Goal: Task Accomplishment & Management: Use online tool/utility

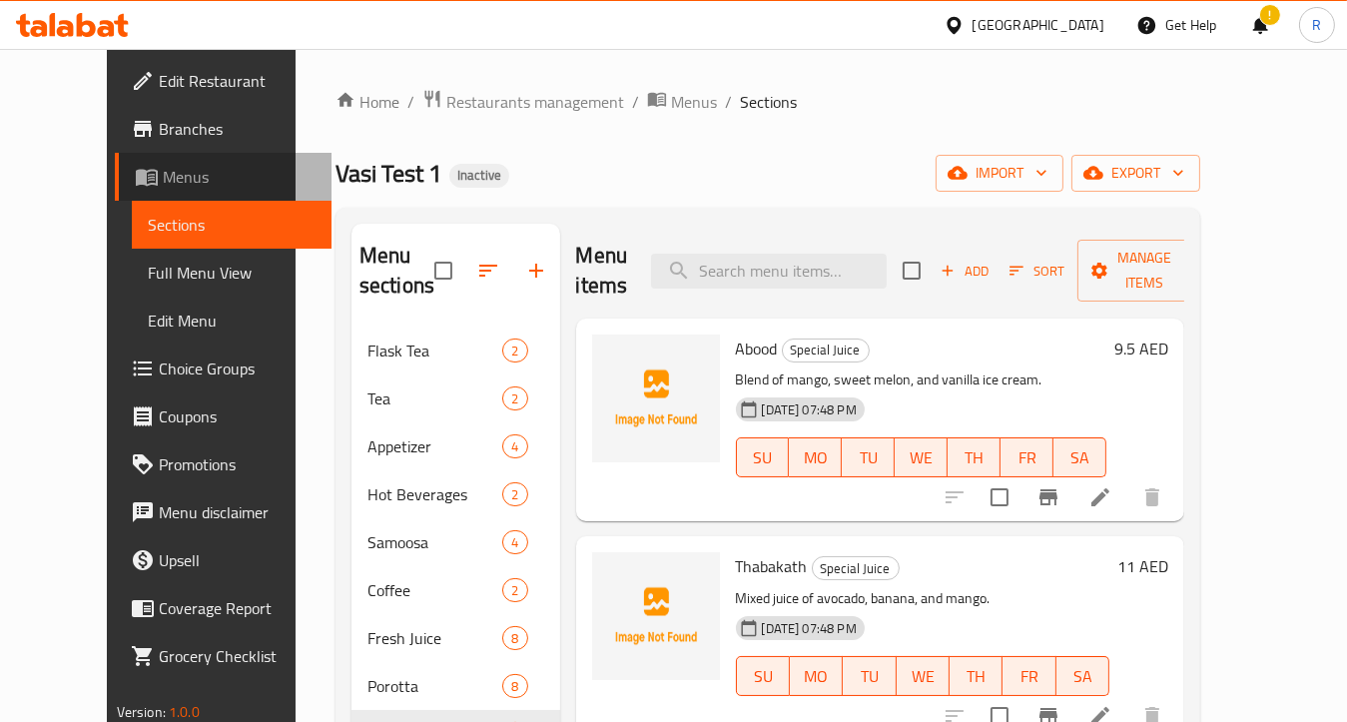
click at [163, 189] on span "Menus" at bounding box center [239, 177] width 153 height 24
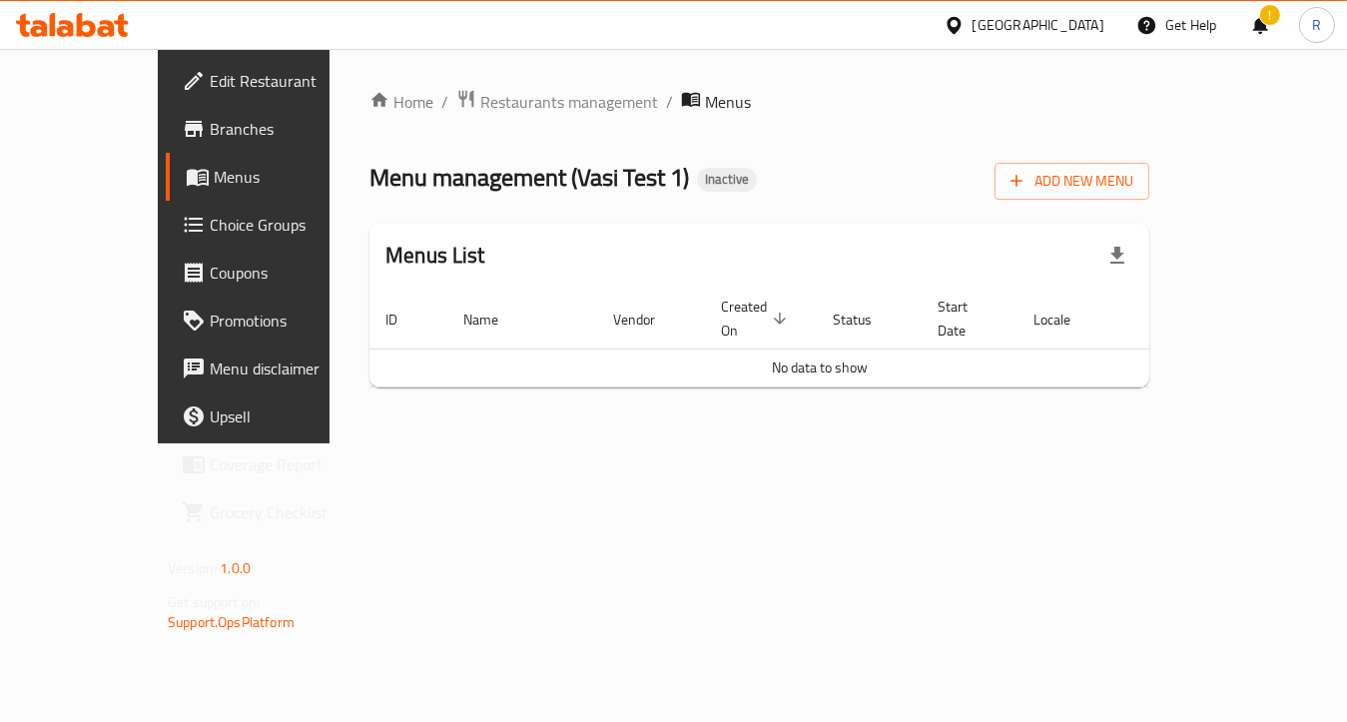
click at [713, 96] on ol "Home / Restaurants management / Menus" at bounding box center [760, 102] width 780 height 26
click at [214, 187] on span "Menus" at bounding box center [290, 177] width 153 height 24
click at [166, 245] on link "Choice Groups" at bounding box center [274, 225] width 217 height 48
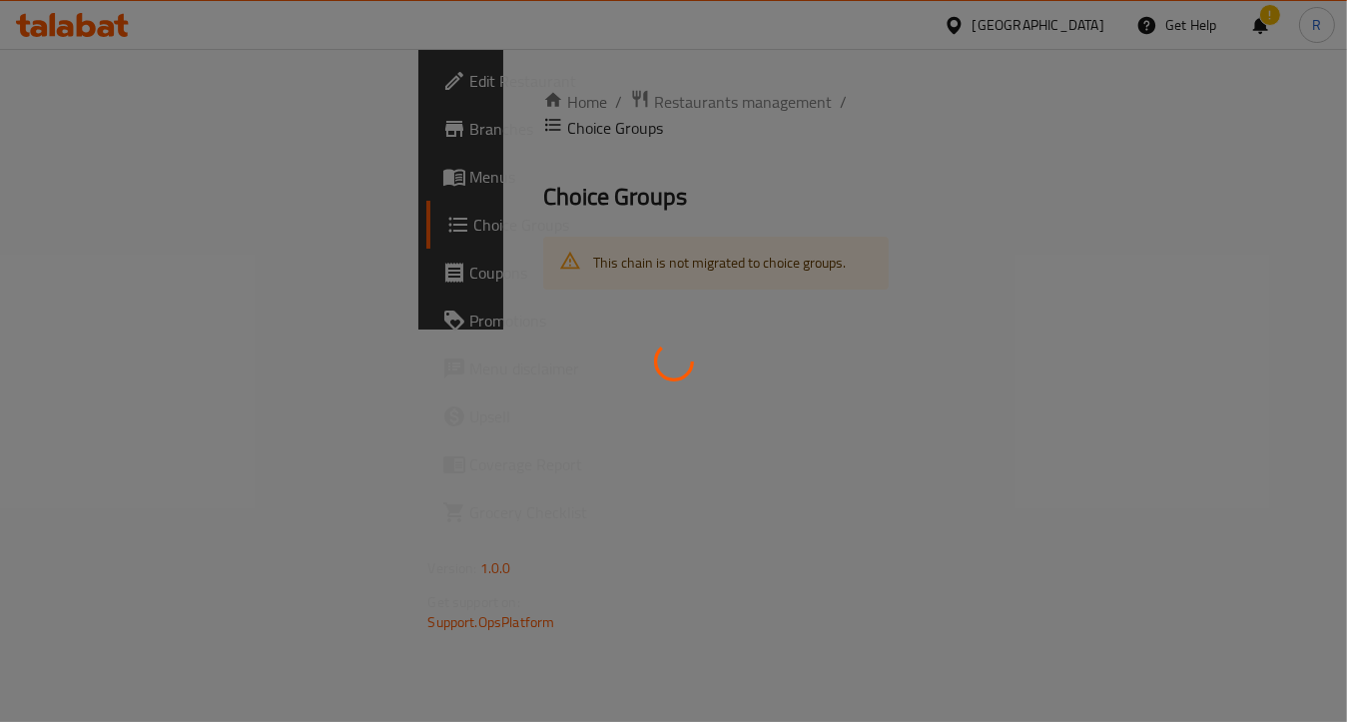
click at [70, 170] on div at bounding box center [673, 361] width 1347 height 722
click at [64, 184] on div at bounding box center [673, 361] width 1347 height 722
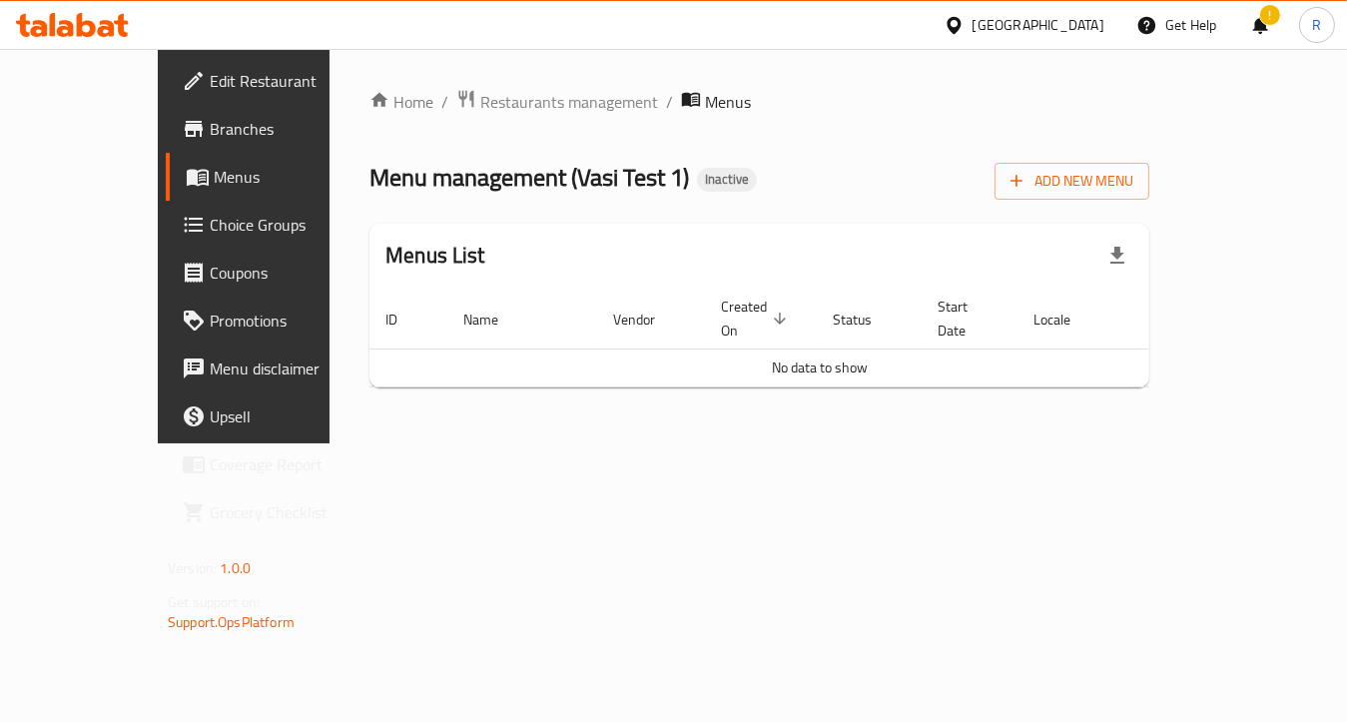
click at [214, 182] on span "Menus" at bounding box center [290, 177] width 153 height 24
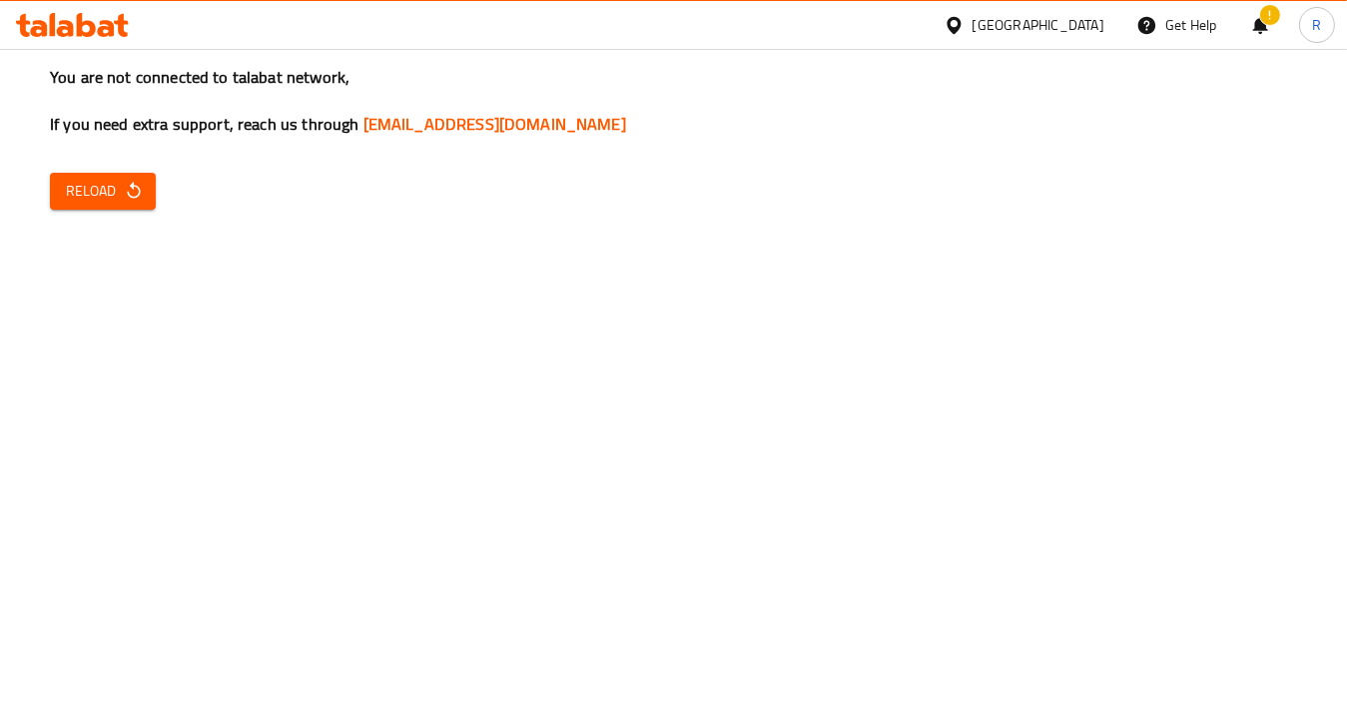
click at [117, 197] on span "Reload" at bounding box center [103, 191] width 74 height 25
click at [86, 210] on div "You are not connected to talabat network, If you need extra support, reach us t…" at bounding box center [673, 361] width 1347 height 722
click at [121, 193] on span "Reload" at bounding box center [103, 191] width 74 height 25
